Goal: Use online tool/utility: Utilize a website feature to perform a specific function

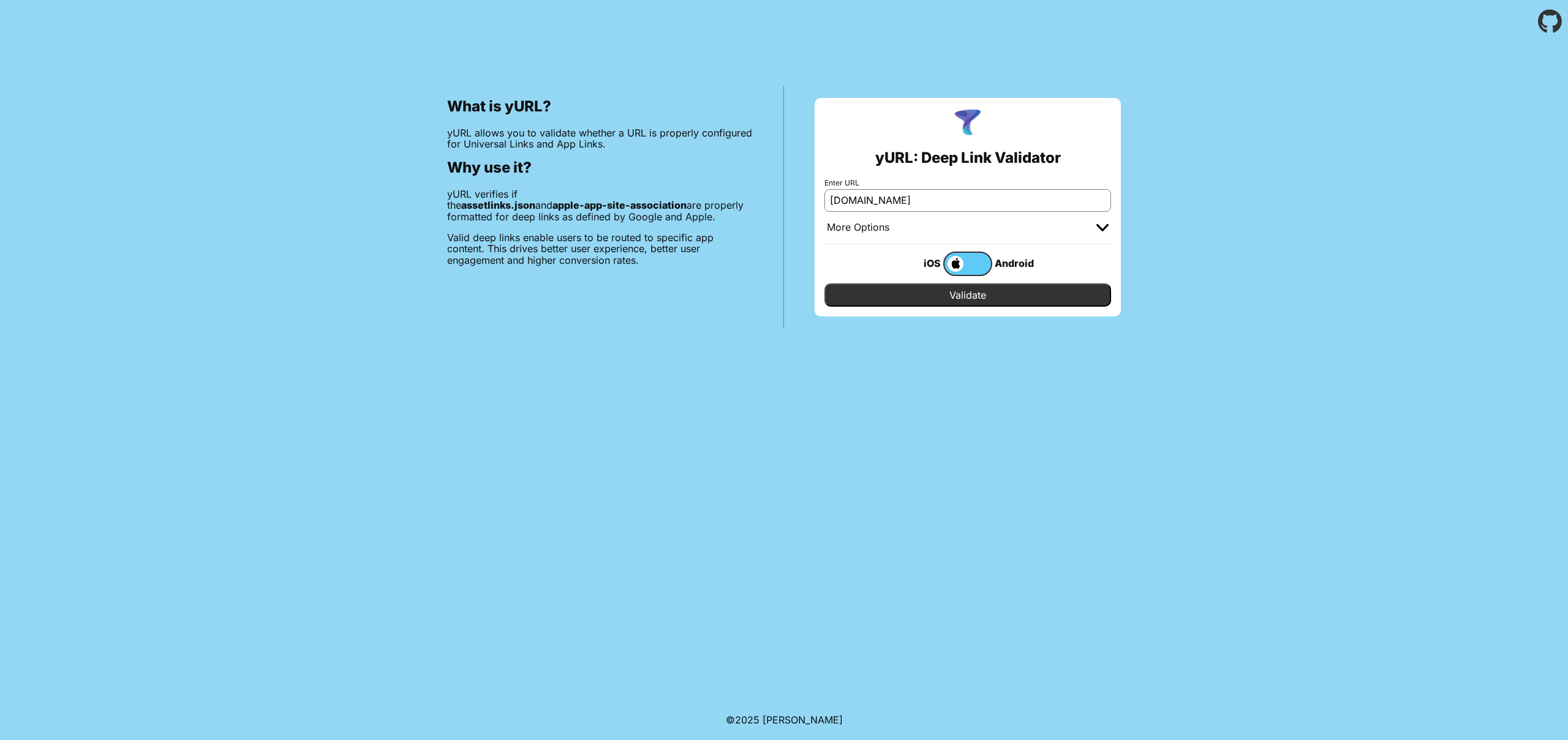
type input "[DOMAIN_NAME]"
click at [956, 303] on input "Validate" at bounding box center [968, 294] width 287 height 23
click at [922, 203] on input "Enter URL" at bounding box center [968, 200] width 287 height 22
paste input "[DOMAIN_NAME]"
type input "[DOMAIN_NAME]"
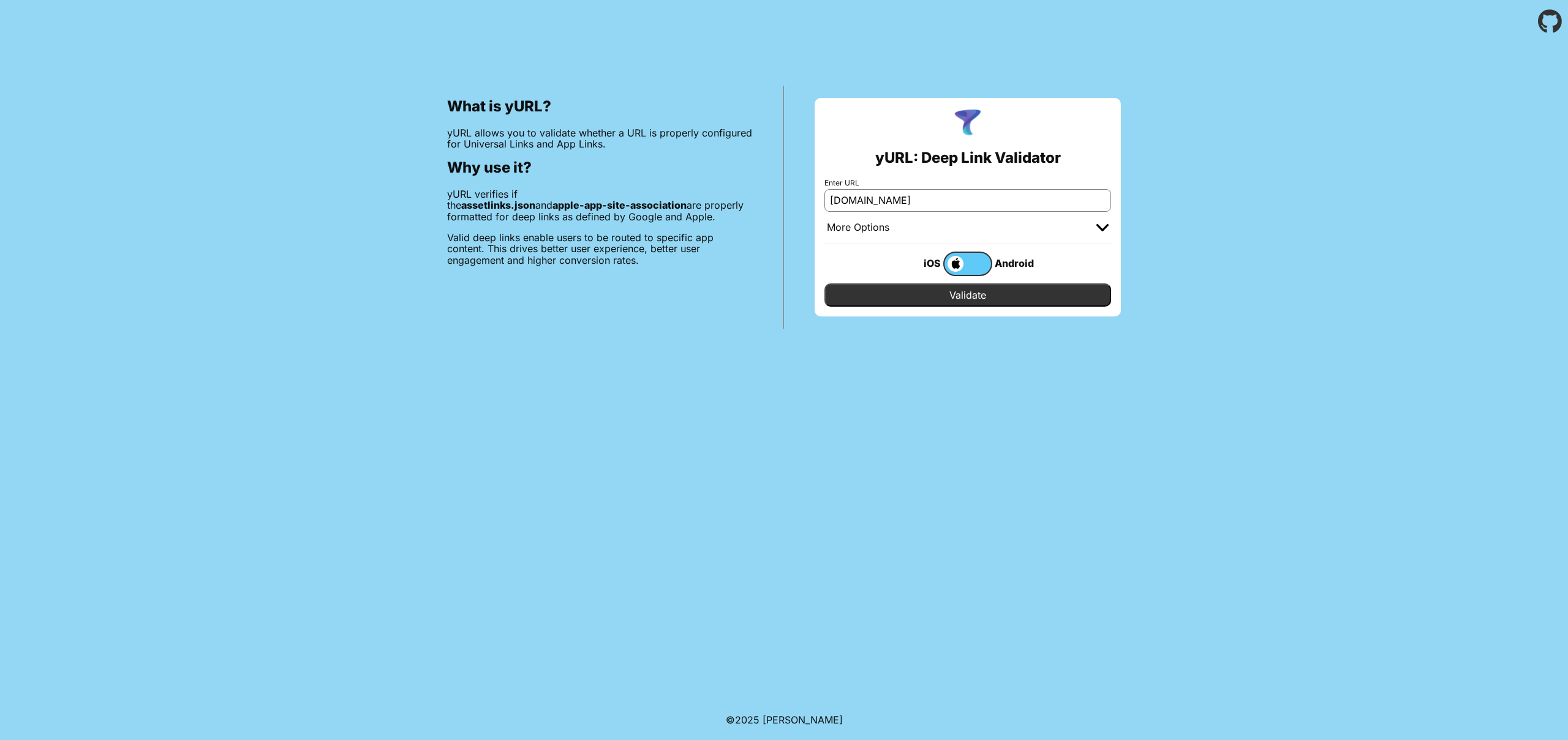
click at [944, 299] on input "Validate" at bounding box center [968, 294] width 287 height 23
